Goal: Transaction & Acquisition: Purchase product/service

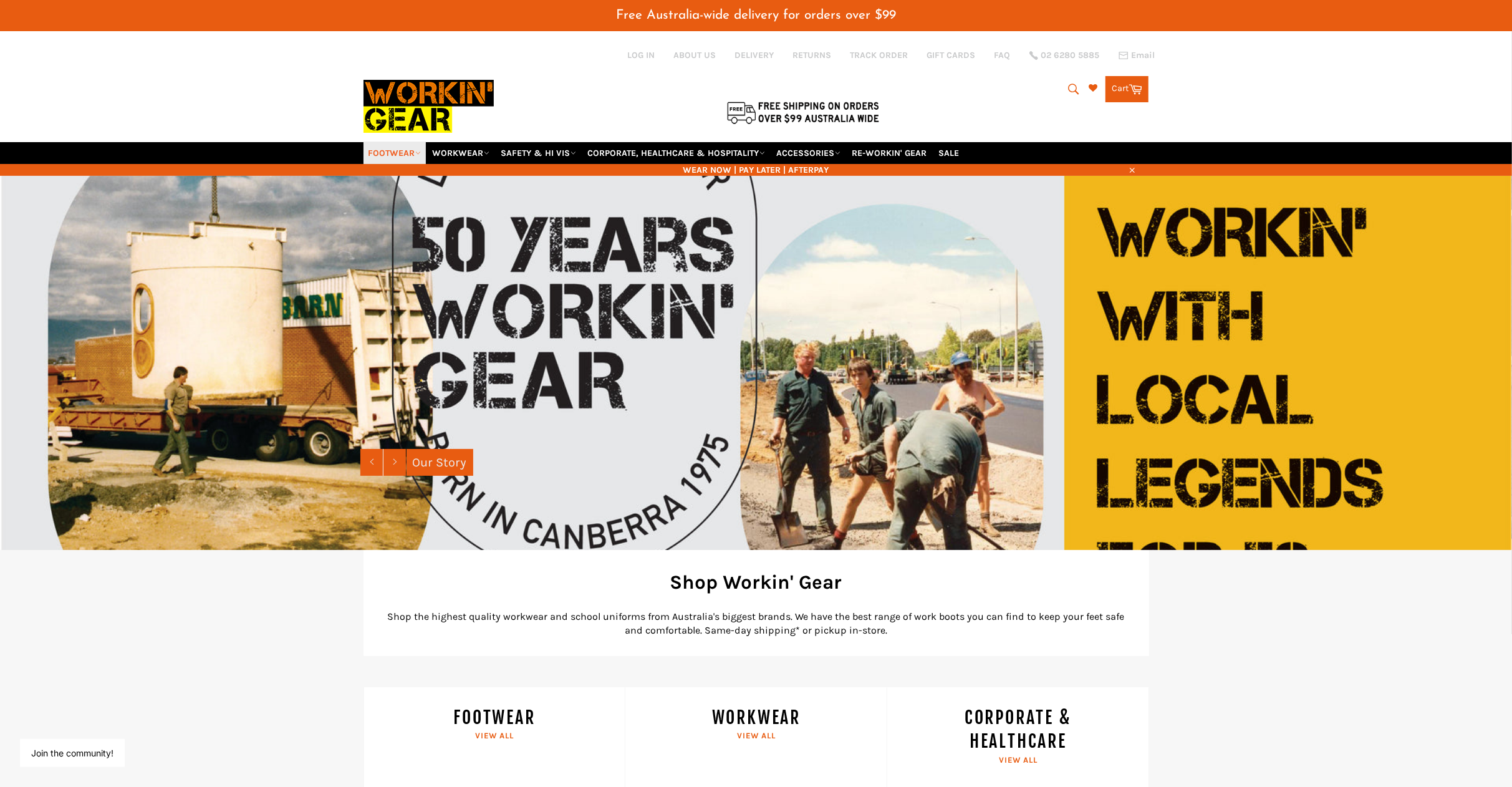
click at [387, 150] on link "FOOTWEAR" at bounding box center [395, 153] width 62 height 22
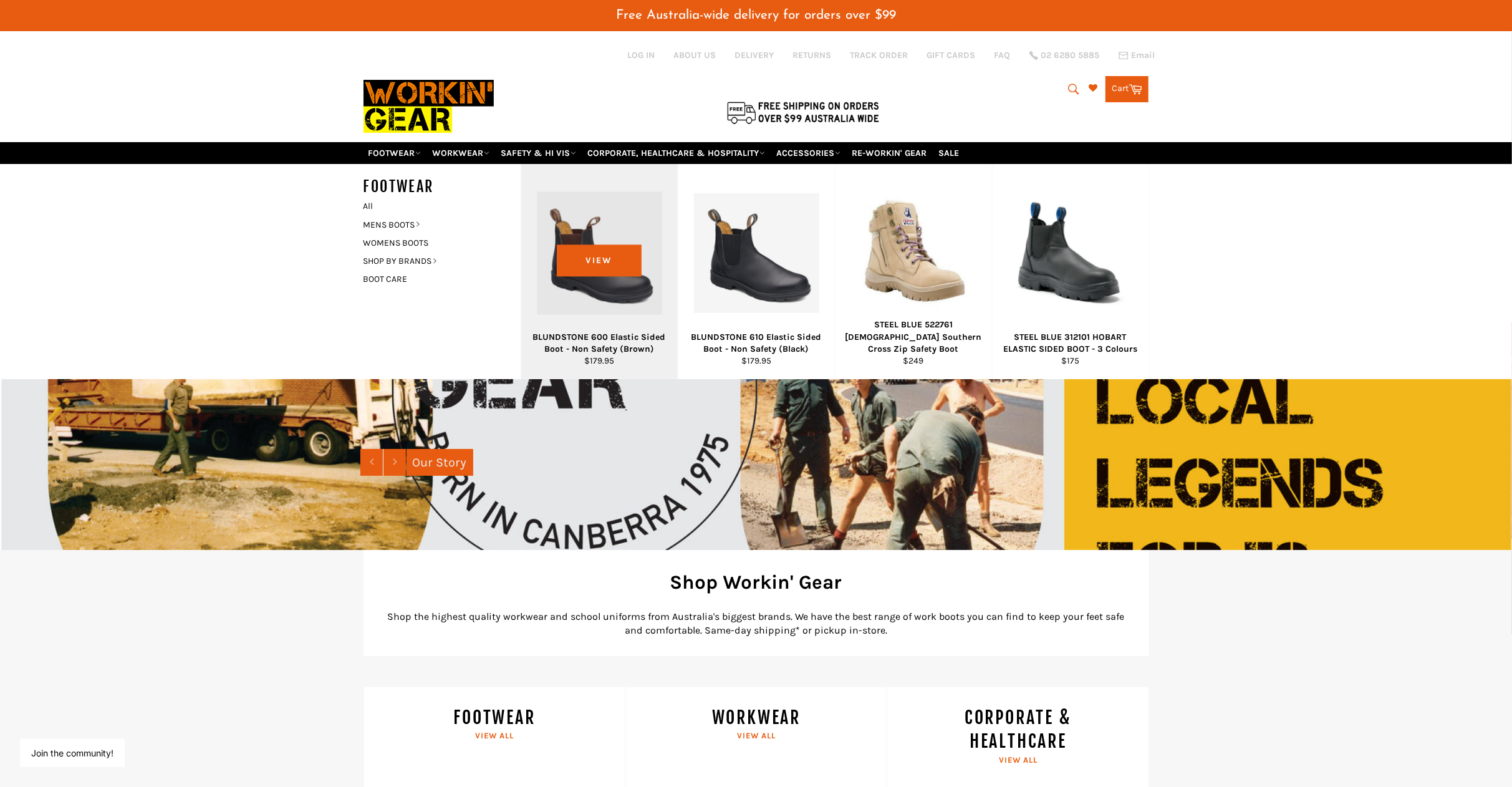
click at [587, 278] on div "View" at bounding box center [600, 272] width 157 height 215
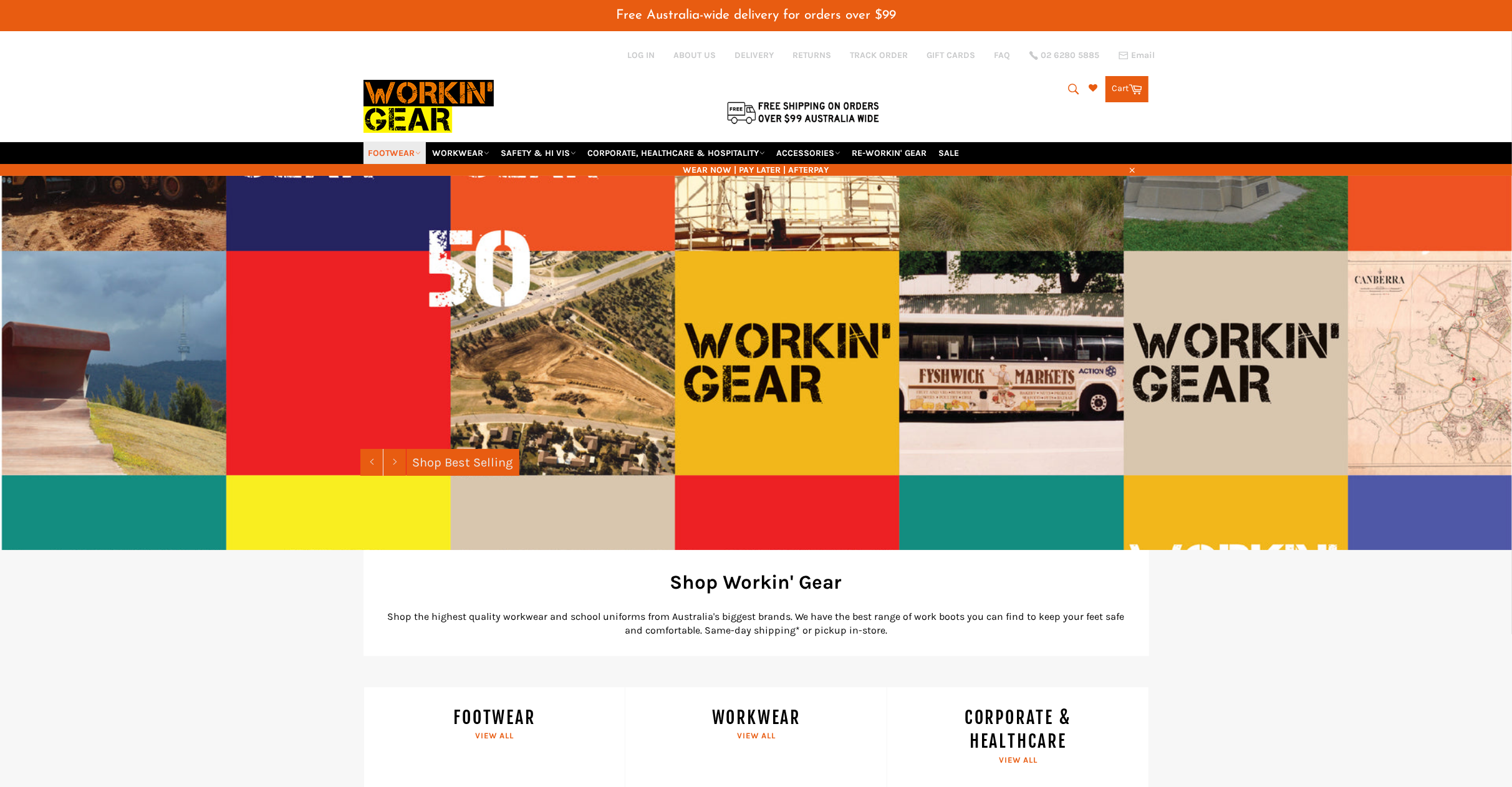
click at [392, 150] on link "FOOTWEAR" at bounding box center [395, 153] width 62 height 22
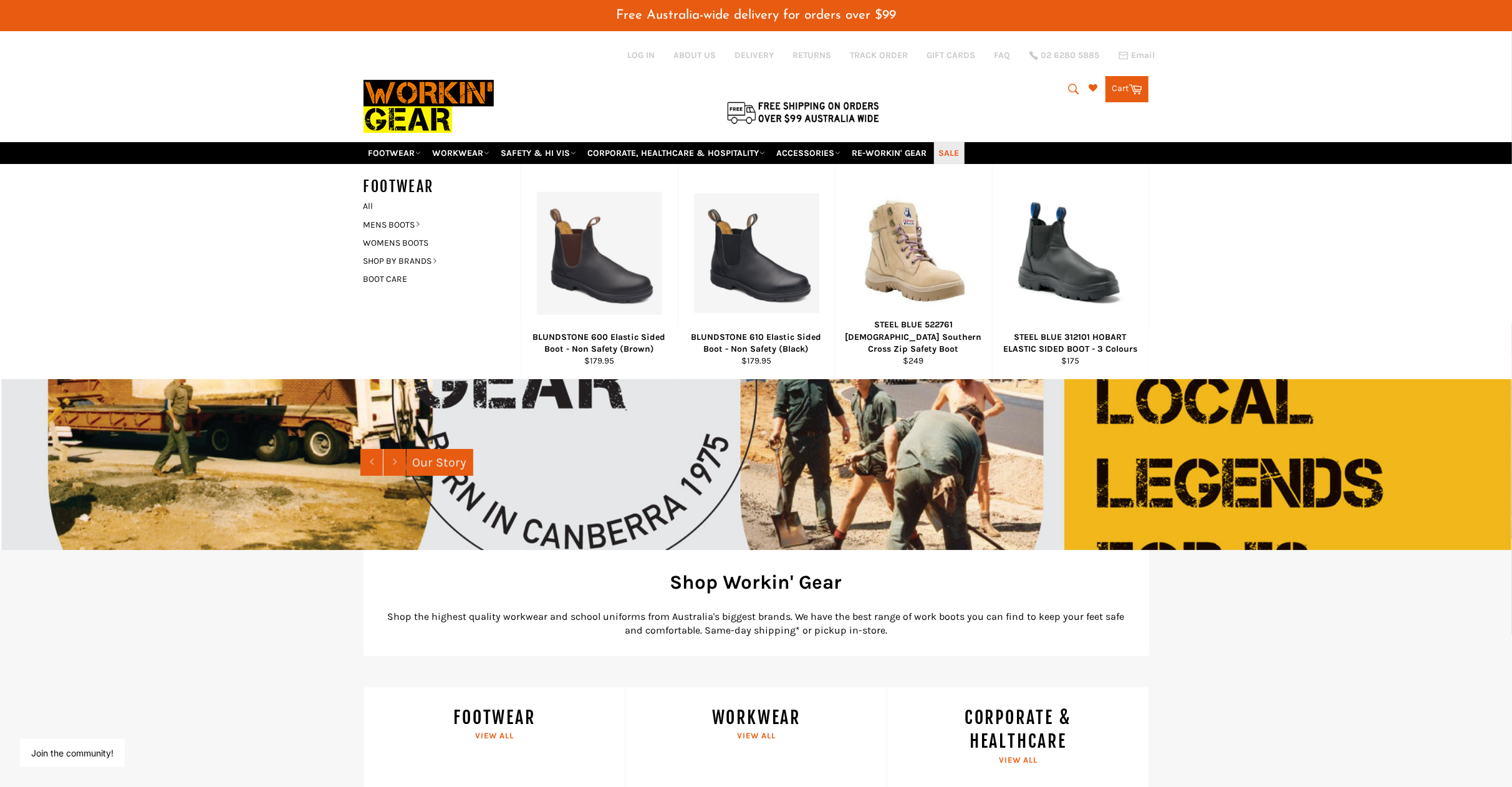
click at [959, 150] on link "SALE" at bounding box center [949, 153] width 30 height 22
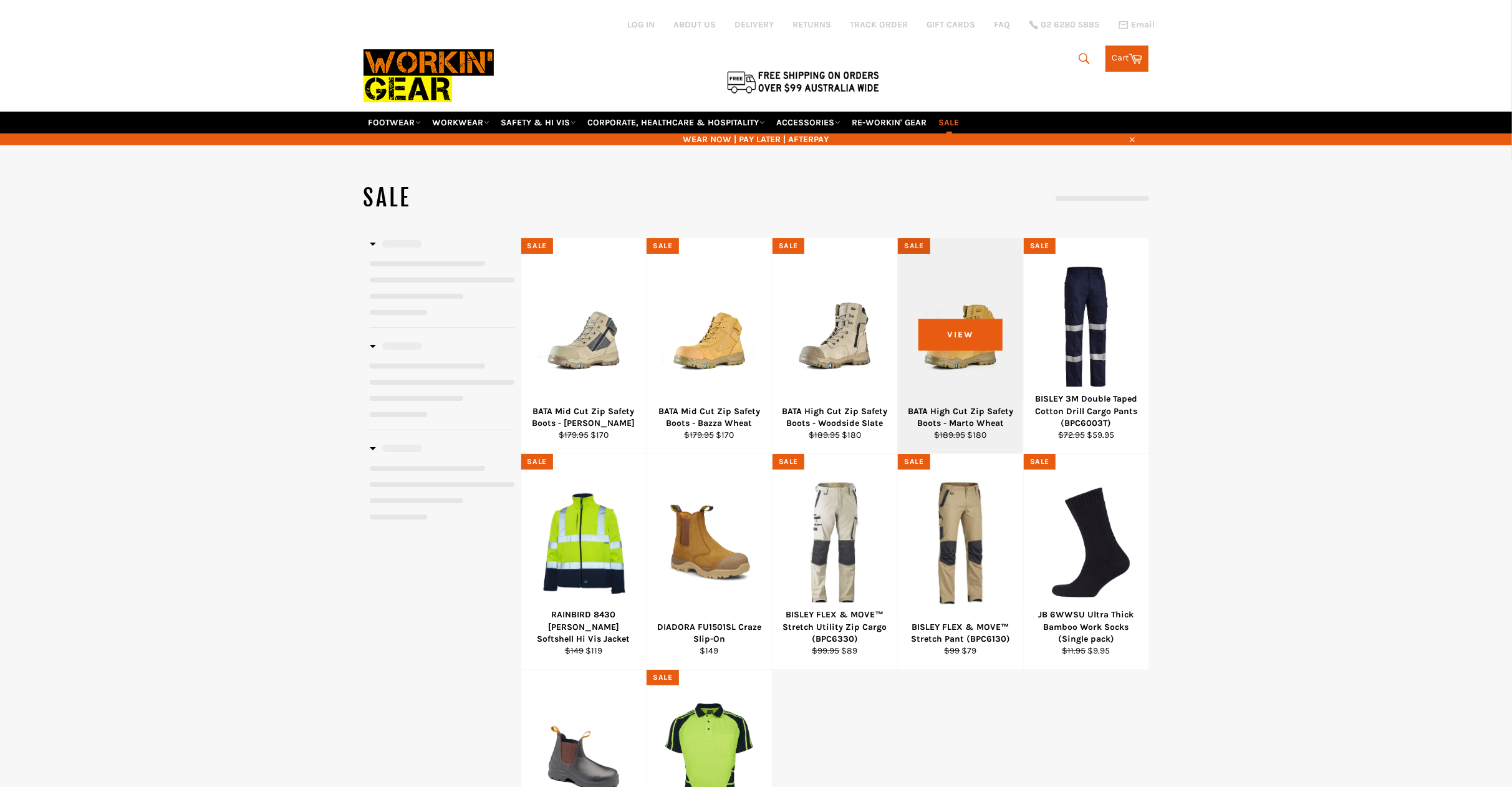
select select "**********"
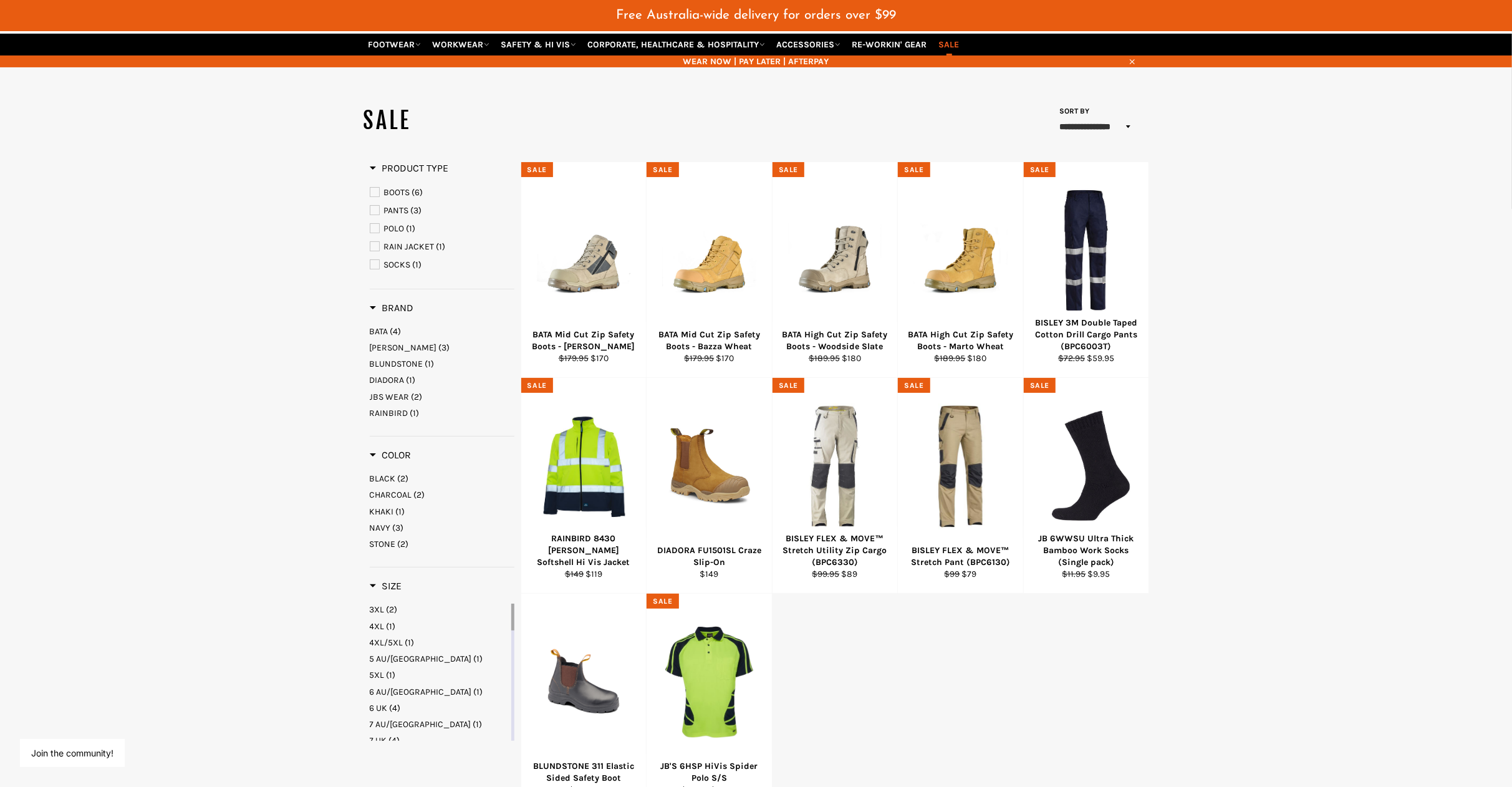
scroll to position [122, 0]
